Goal: Navigation & Orientation: Find specific page/section

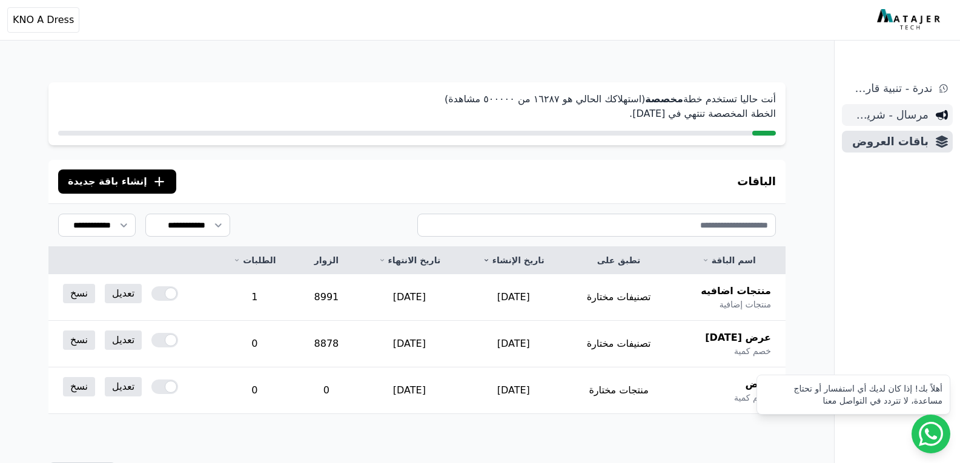
click at [887, 114] on span "مرسال - شريط دعاية" at bounding box center [888, 115] width 82 height 17
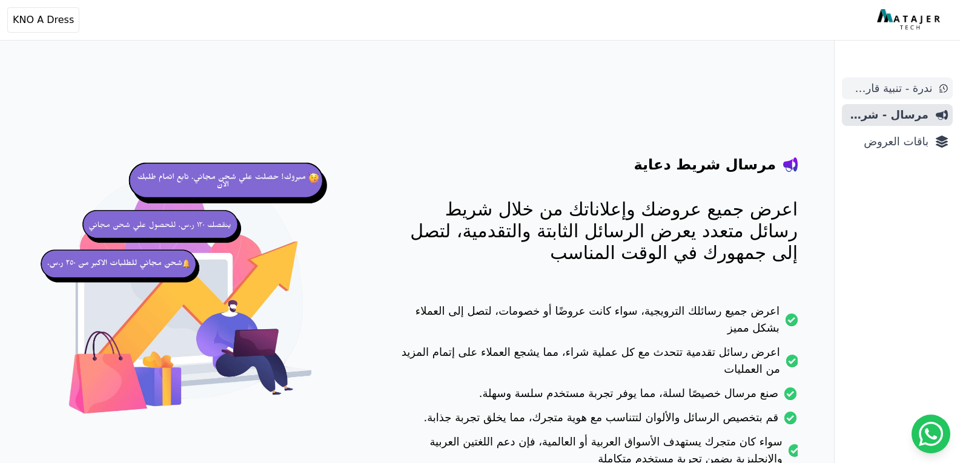
click at [916, 86] on span "ندرة - تنبية قارب علي النفاذ" at bounding box center [889, 88] width 85 height 17
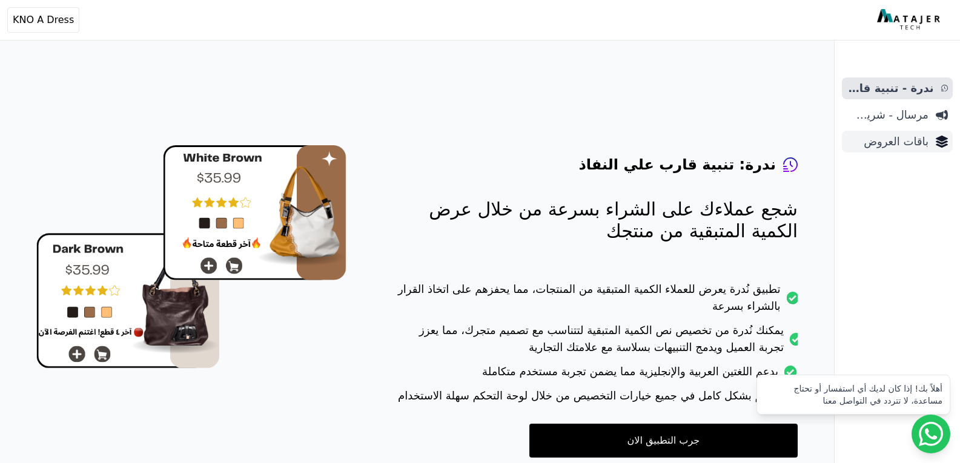
click at [932, 140] on link "باقات العروض" at bounding box center [897, 142] width 111 height 22
